Goal: Task Accomplishment & Management: Complete application form

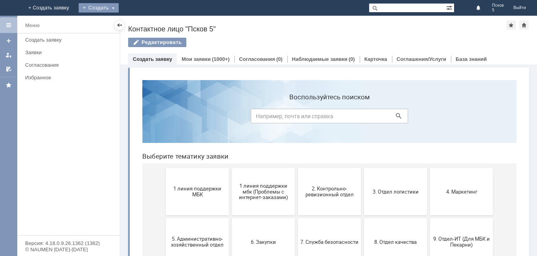
click at [125, 7] on div "Создать" at bounding box center [105, 7] width 40 height 9
click at [187, 57] on link "Мои заявки" at bounding box center [196, 59] width 29 height 6
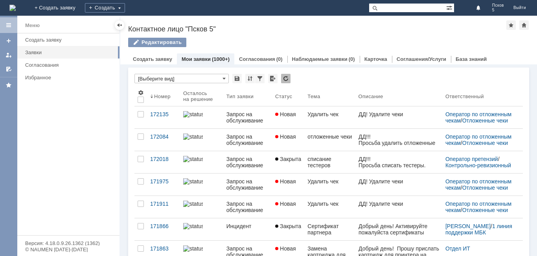
click at [204, 60] on link "Мои заявки" at bounding box center [196, 59] width 29 height 6
click at [125, 8] on div "Создать" at bounding box center [105, 7] width 40 height 9
click at [146, 23] on link "Заявка" at bounding box center [116, 23] width 60 height 9
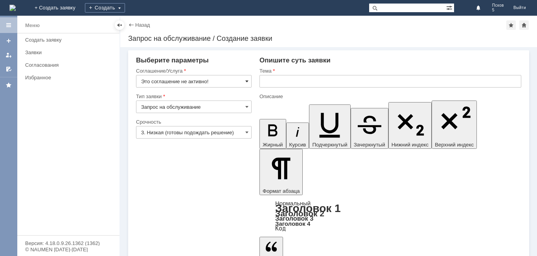
click at [247, 81] on span at bounding box center [246, 81] width 3 height 6
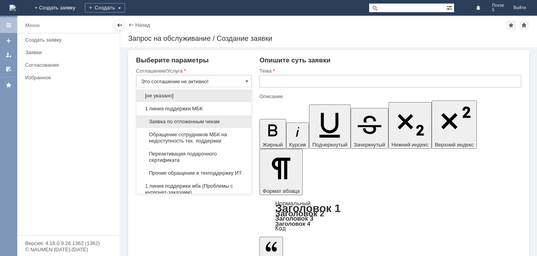
click at [192, 122] on span "Заявка по отложенным чекам" at bounding box center [193, 122] width 105 height 6
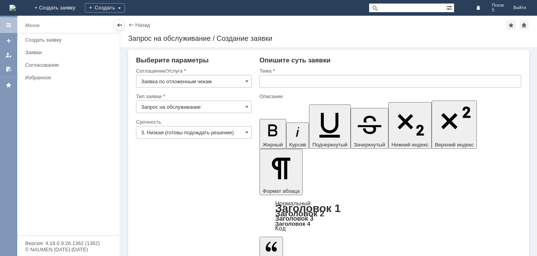
type input "Заявка по отложенным чекам"
click at [269, 81] on input "text" at bounding box center [390, 81] width 262 height 13
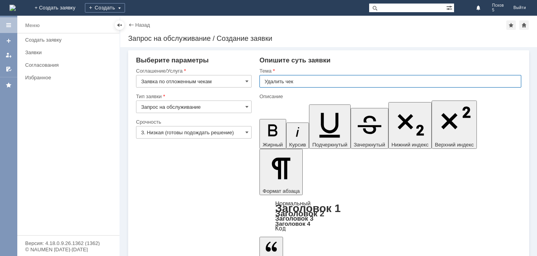
type input "Удалить чек"
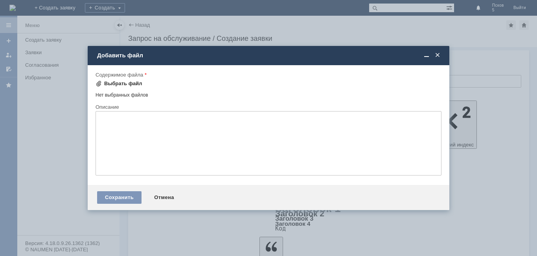
click at [135, 83] on div "Выбрать файл" at bounding box center [123, 84] width 38 height 6
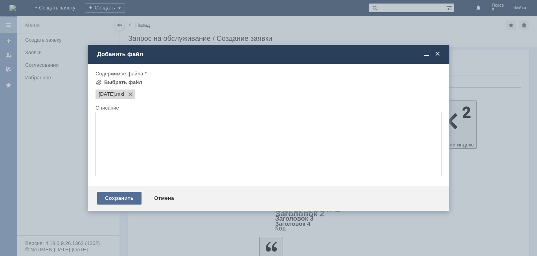
click at [128, 202] on div "Сохранить" at bounding box center [119, 198] width 44 height 13
